Goal: Find specific page/section: Find specific page/section

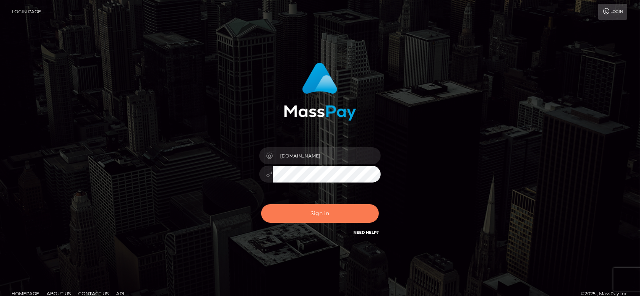
click at [321, 212] on button "Sign in" at bounding box center [320, 213] width 118 height 19
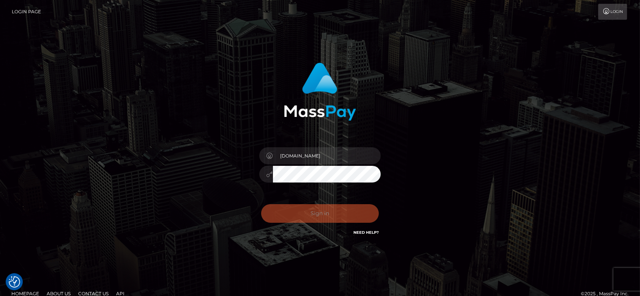
checkbox input "true"
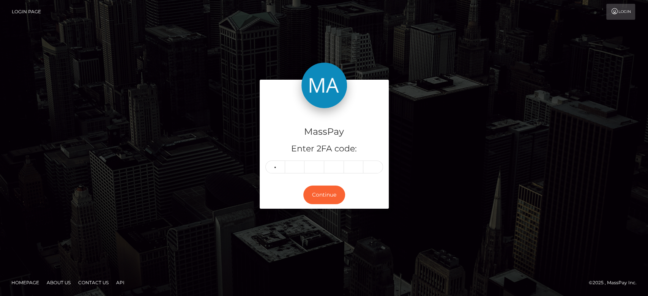
type input "5"
type input "7"
type input "3"
type input "4"
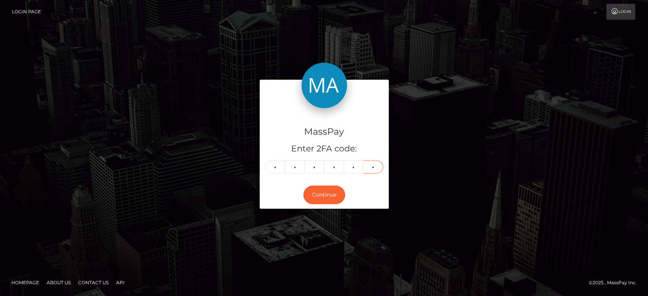
type input "6"
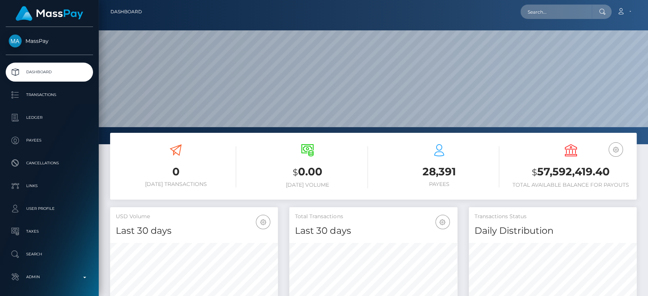
scroll to position [134, 168]
click at [558, 15] on input "text" at bounding box center [556, 12] width 71 height 14
paste input "[EMAIL_ADDRESS][DOMAIN_NAME]"
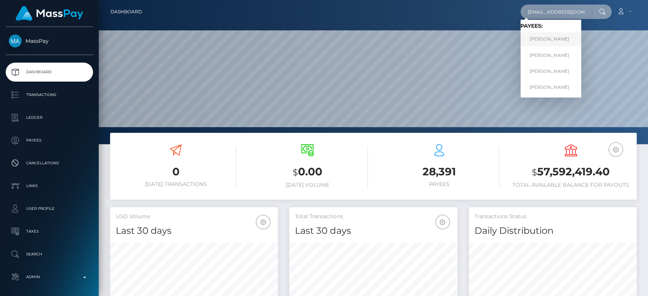
type input "[EMAIL_ADDRESS][DOMAIN_NAME]"
click at [537, 35] on link "Samuel Steinberg" at bounding box center [551, 39] width 61 height 14
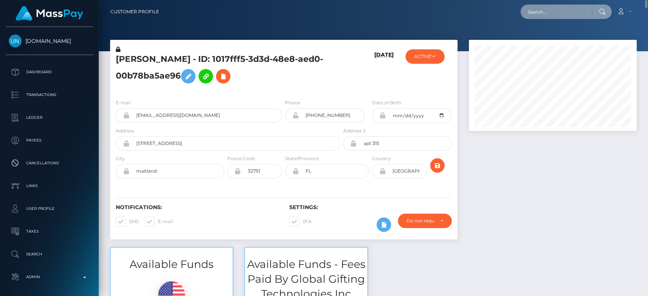
click at [537, 14] on input "text" at bounding box center [556, 12] width 71 height 14
paste input "[EMAIL_ADDRESS][DOMAIN_NAME]"
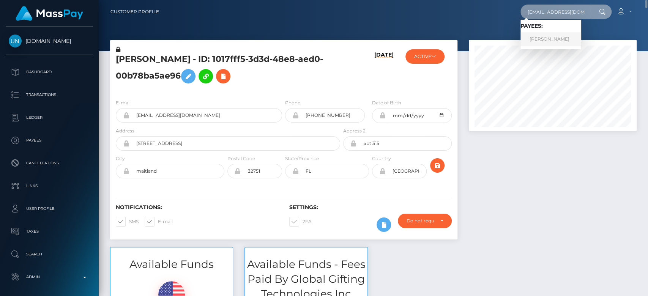
type input "[EMAIL_ADDRESS][DOMAIN_NAME]"
click at [532, 37] on link "AUDREY LUCIE TALICHET" at bounding box center [551, 39] width 61 height 14
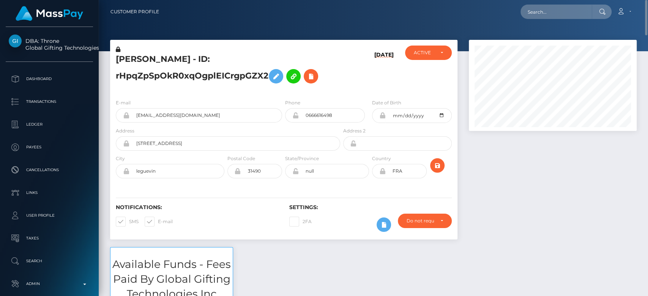
click at [533, 147] on div at bounding box center [552, 143] width 179 height 207
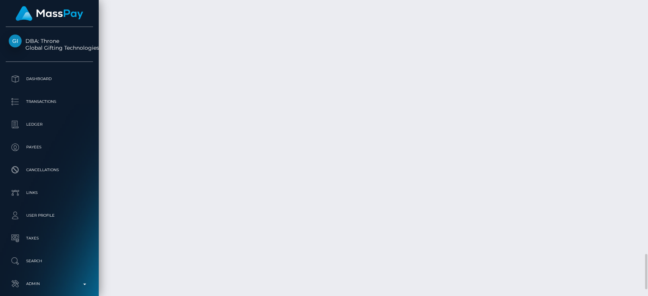
scroll to position [2125, 0]
drag, startPoint x: 479, startPoint y: 116, endPoint x: 476, endPoint y: 108, distance: 8.5
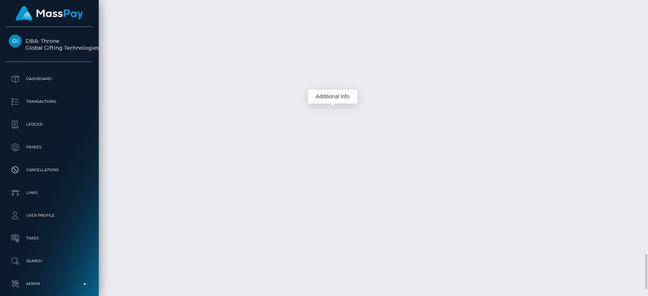
drag, startPoint x: 328, startPoint y: 118, endPoint x: 326, endPoint y: 121, distance: 4.1
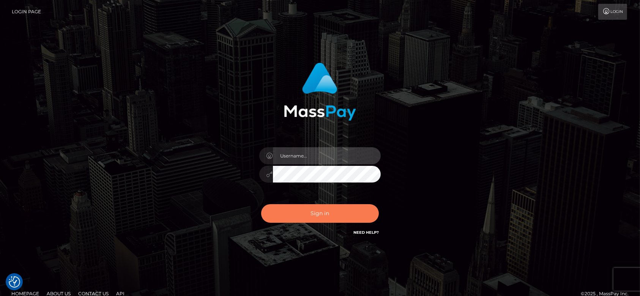
type input "fr.es"
click at [310, 212] on button "Sign in" at bounding box center [320, 213] width 118 height 19
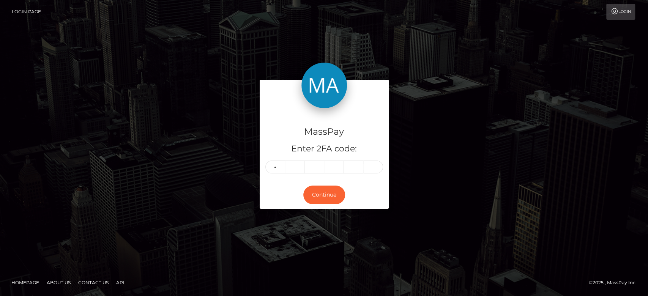
type input "8"
type input "6"
type input "8"
type input "1"
type input "4"
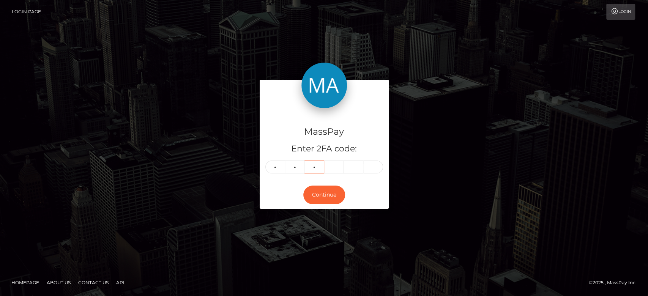
type input "8"
type input "1"
type input "3"
type input "2"
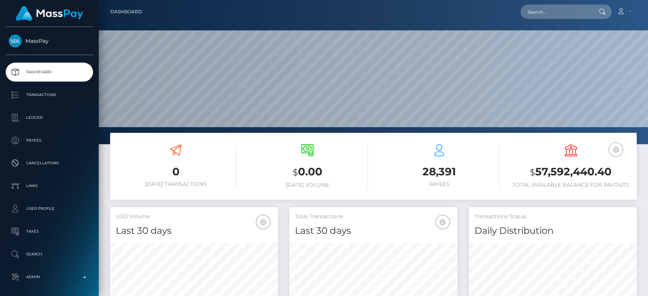
scroll to position [134, 168]
click at [553, 9] on input "text" at bounding box center [556, 12] width 71 height 14
paste input "[EMAIL_ADDRESS][DOMAIN_NAME]"
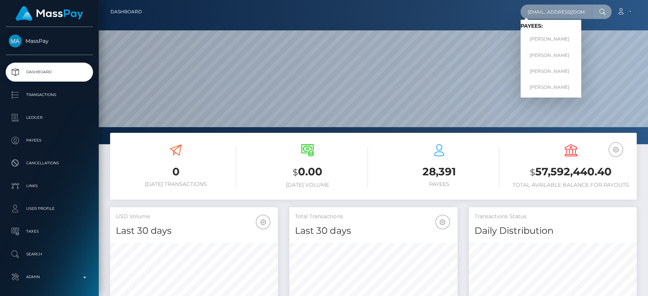
type input "[EMAIL_ADDRESS][DOMAIN_NAME]"
click at [550, 35] on link "Samuel Steinberg" at bounding box center [551, 39] width 61 height 14
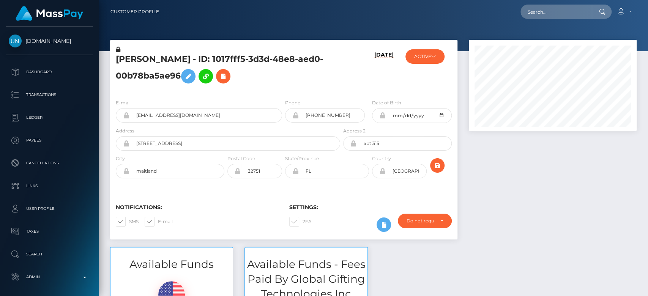
scroll to position [91, 168]
click at [545, 11] on input "text" at bounding box center [556, 12] width 71 height 14
paste input "[EMAIL_ADDRESS][DOMAIN_NAME]"
type input "[EMAIL_ADDRESS][DOMAIN_NAME]"
click at [545, 13] on input "[EMAIL_ADDRESS][DOMAIN_NAME]" at bounding box center [556, 12] width 71 height 14
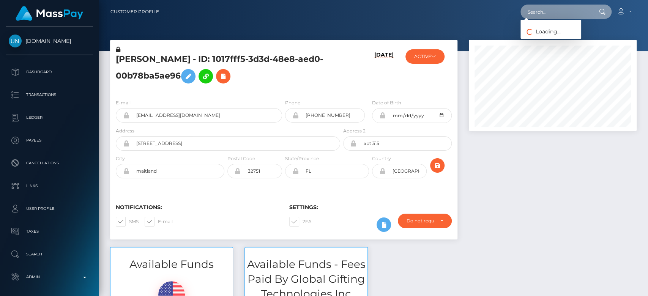
paste input "[EMAIL_ADDRESS][DOMAIN_NAME]"
type input "[EMAIL_ADDRESS][DOMAIN_NAME]"
click at [562, 9] on input "jthomas1@dbths.org" at bounding box center [556, 12] width 71 height 14
paste input "QH8NZllrWNTsS9PibW89MRM1lEY2"
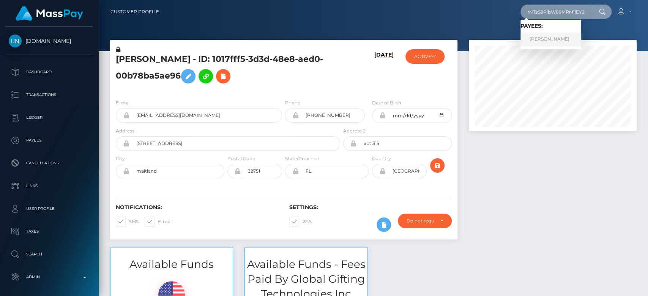
type input "QH8NZllrWNTsS9PibW89MRM1lEY2"
click at [553, 38] on link "JOANNA BERNICE THOMAS" at bounding box center [551, 39] width 61 height 14
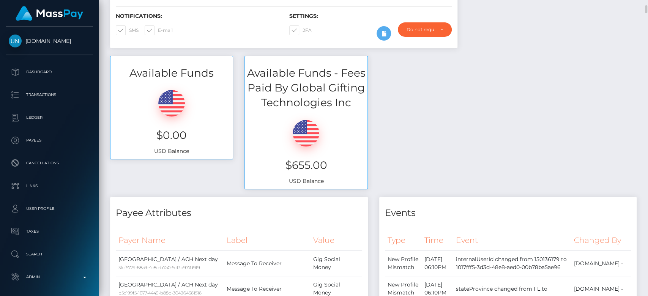
scroll to position [192, 0]
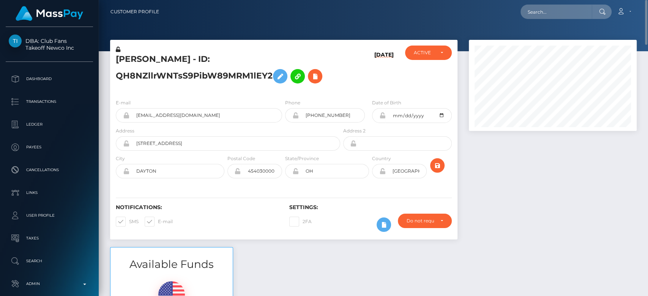
click at [507, 189] on div at bounding box center [552, 143] width 179 height 207
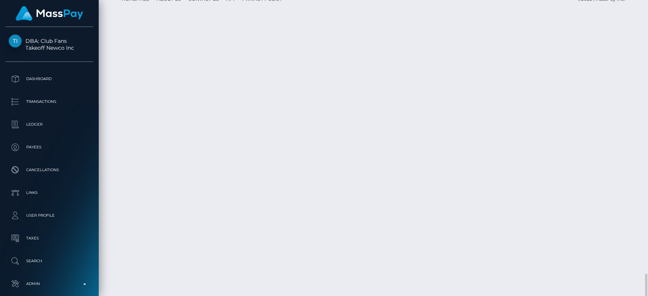
scroll to position [1663, 0]
drag, startPoint x: 562, startPoint y: 41, endPoint x: 532, endPoint y: 41, distance: 30.4
copy td "139.60 USD"
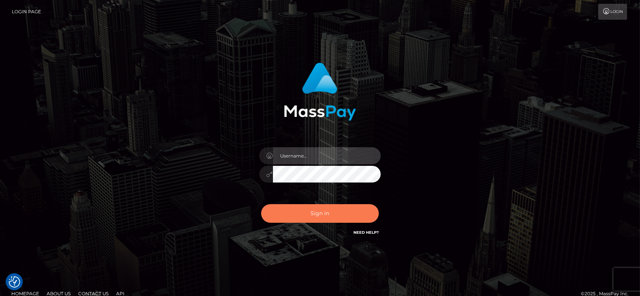
type input "[DOMAIN_NAME]"
click at [334, 219] on button "Sign in" at bounding box center [320, 213] width 118 height 19
type input "[DOMAIN_NAME]"
click at [314, 211] on button "Sign in" at bounding box center [320, 213] width 118 height 19
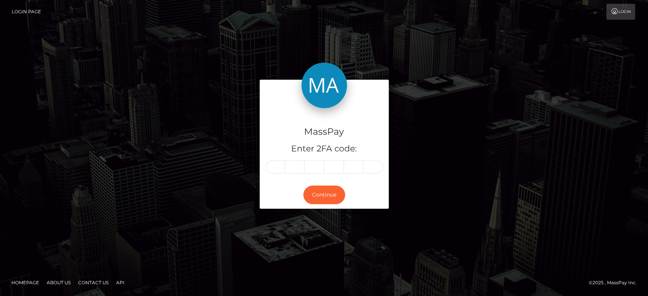
click at [279, 170] on input "text" at bounding box center [275, 167] width 20 height 13
type input "4"
type input "7"
type input "2"
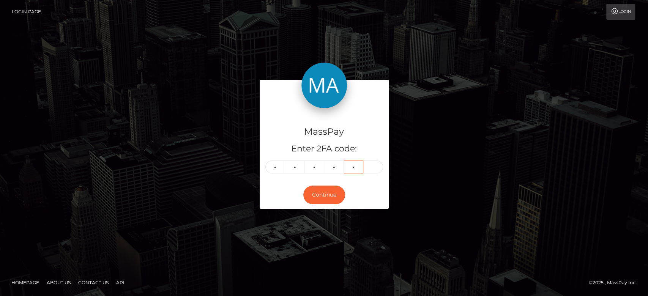
type input "0"
type input "9"
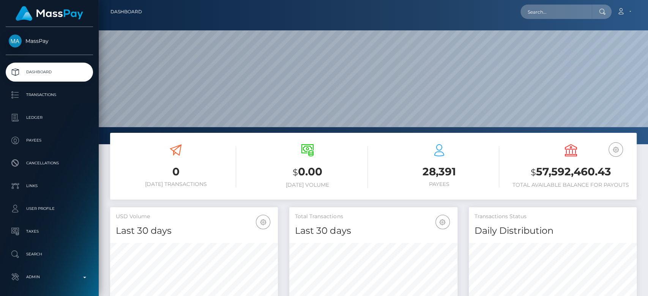
scroll to position [134, 168]
